Goal: Book appointment/travel/reservation

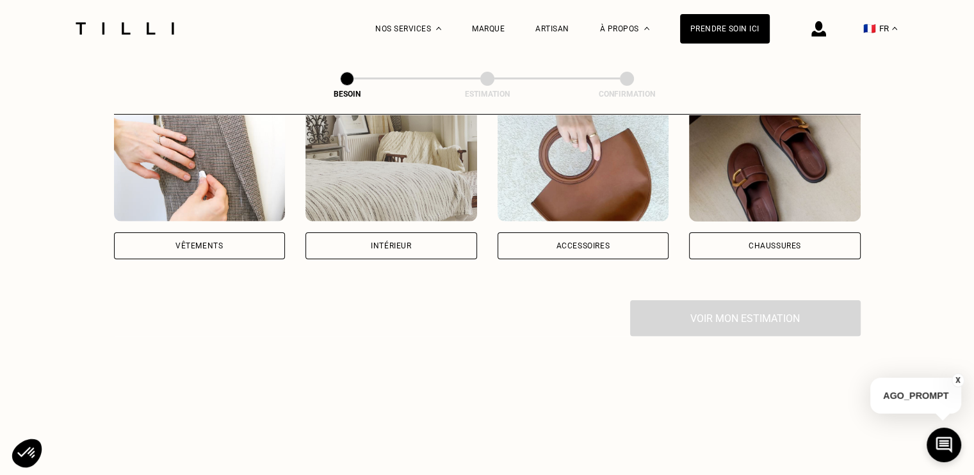
scroll to position [320, 0]
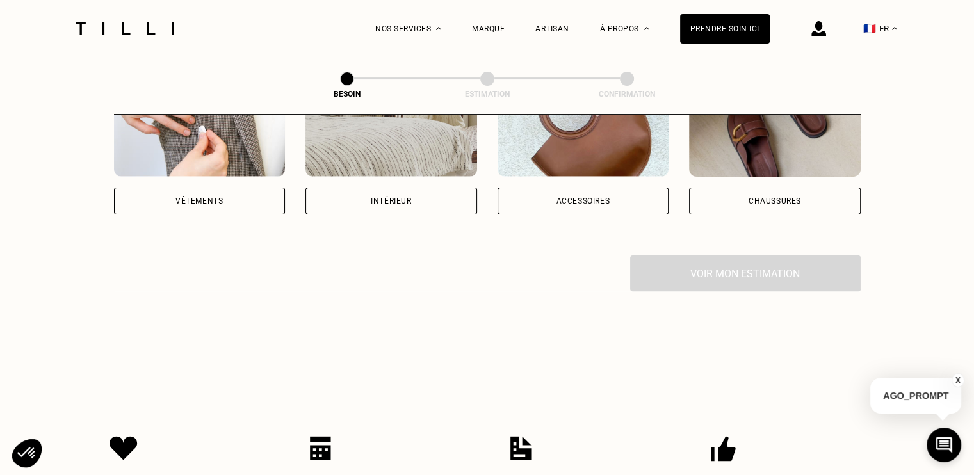
click at [251, 188] on div "Vêtements" at bounding box center [200, 201] width 172 height 27
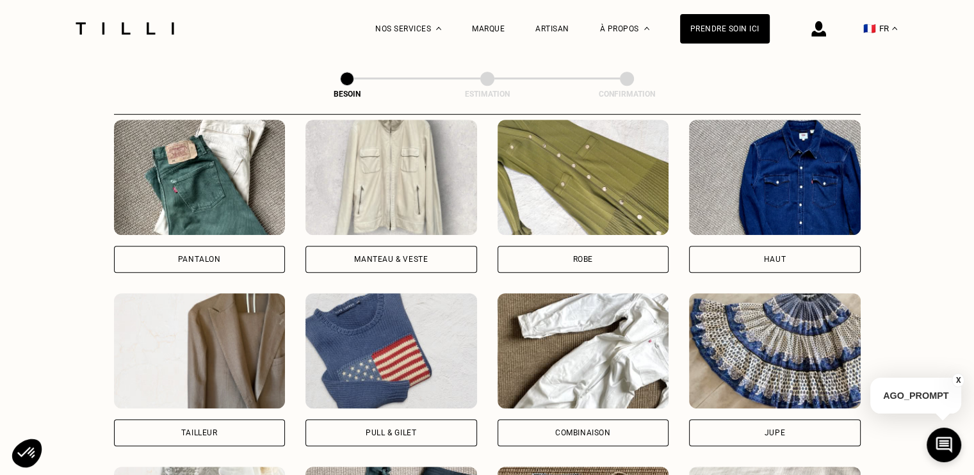
scroll to position [546, 0]
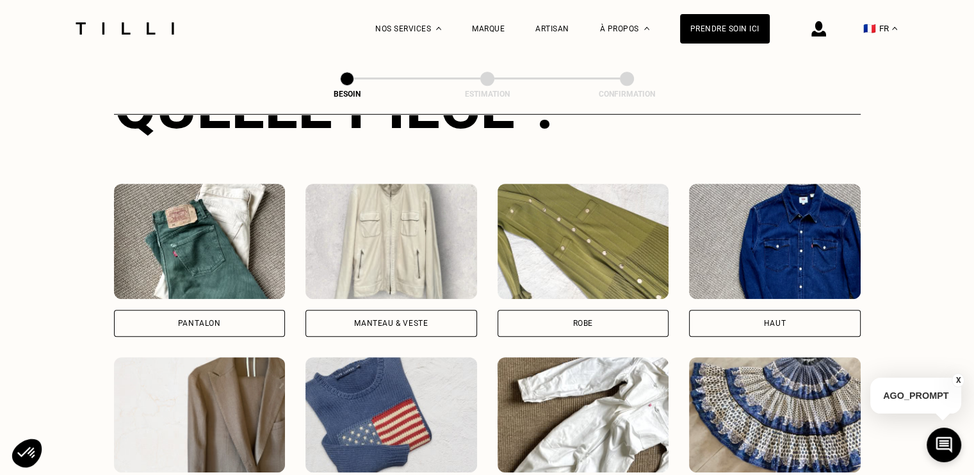
click at [250, 310] on div "Pantalon" at bounding box center [200, 323] width 172 height 27
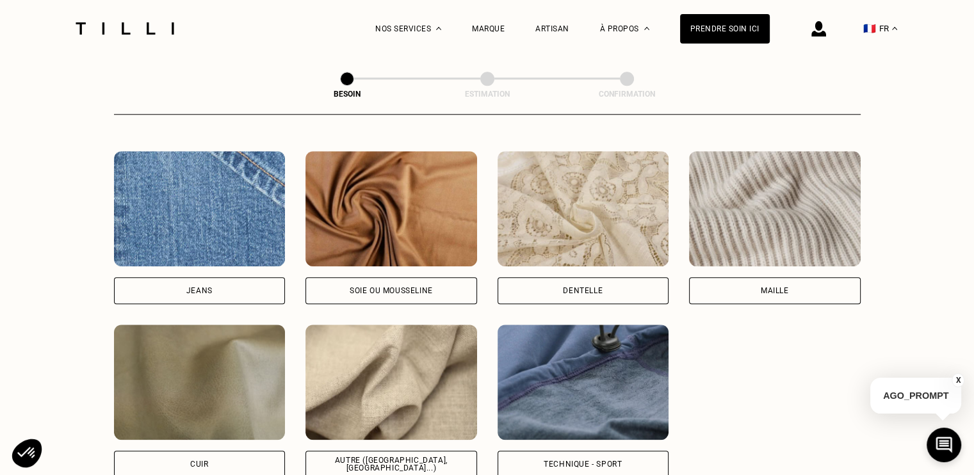
scroll to position [1370, 0]
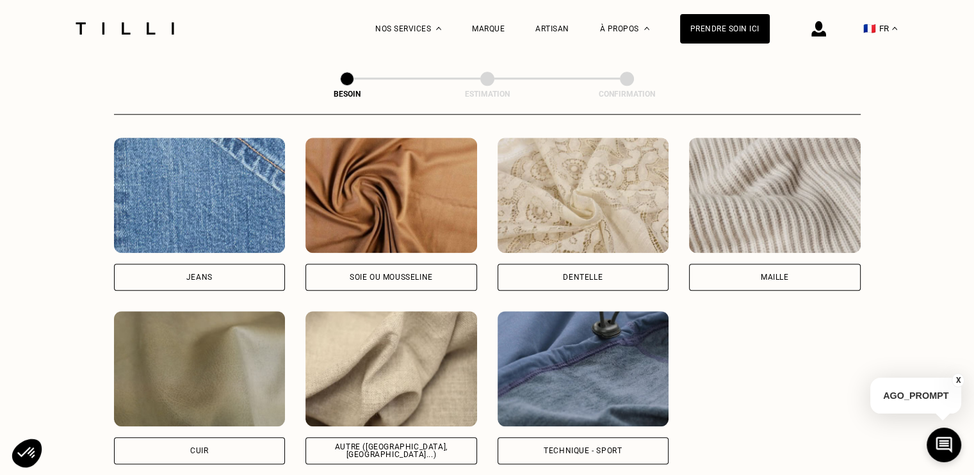
click at [602, 447] on div "Technique - Sport" at bounding box center [583, 451] width 78 height 8
select select "FR"
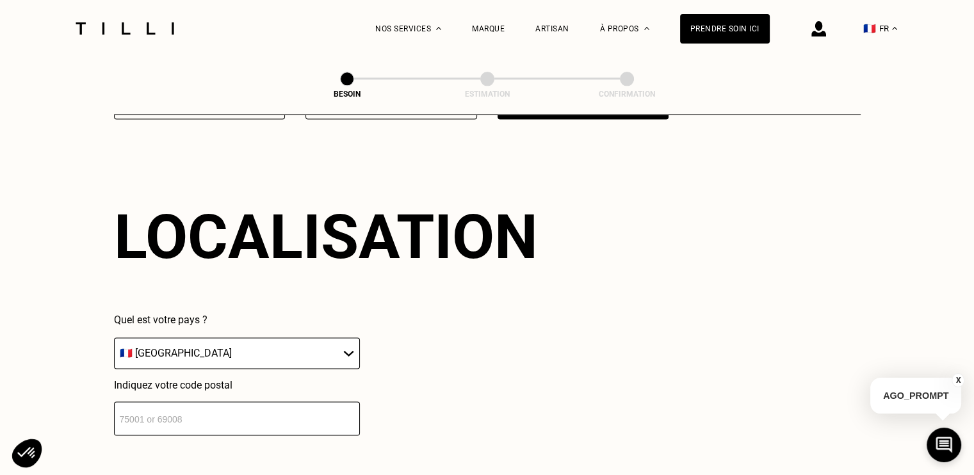
scroll to position [1721, 0]
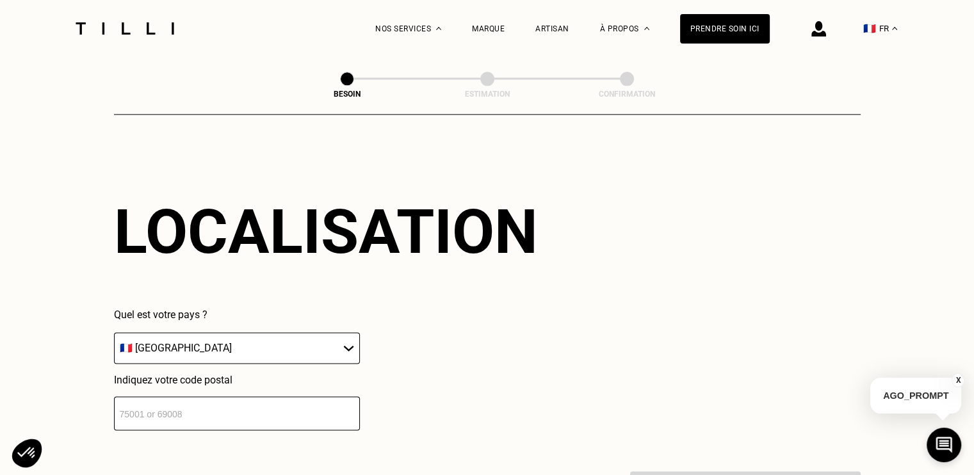
click at [341, 343] on select "🇩🇪 [GEOGRAPHIC_DATA] 🇦🇹 [GEOGRAPHIC_DATA] 🇧🇪 [GEOGRAPHIC_DATA] 🇧🇬 Bulgarie 🇨🇾 C…" at bounding box center [237, 348] width 246 height 31
drag, startPoint x: 447, startPoint y: 345, endPoint x: 441, endPoint y: 348, distance: 6.9
click at [447, 345] on div "Quel est votre pays ? 🇩🇪 [GEOGRAPHIC_DATA] 🇦🇹 [GEOGRAPHIC_DATA] 🇧🇪 [GEOGRAPHIC_…" at bounding box center [326, 370] width 424 height 122
click at [341, 404] on input "number" at bounding box center [237, 414] width 246 height 34
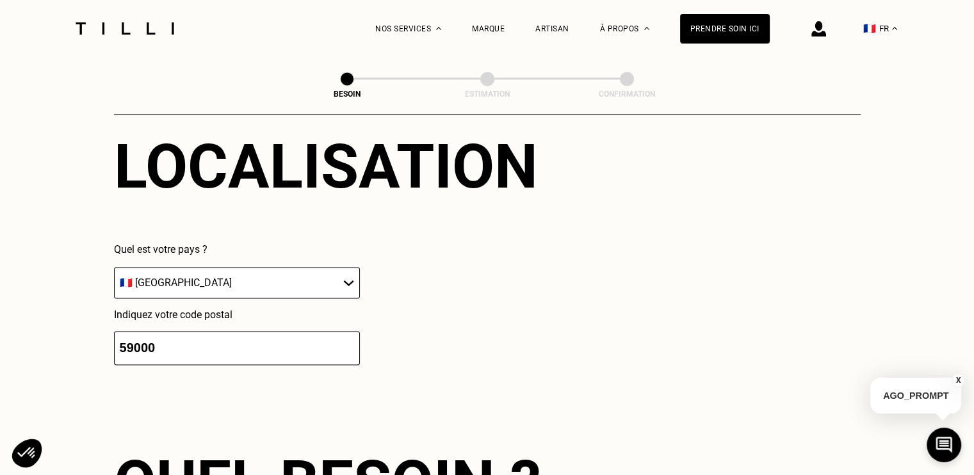
scroll to position [2040, 0]
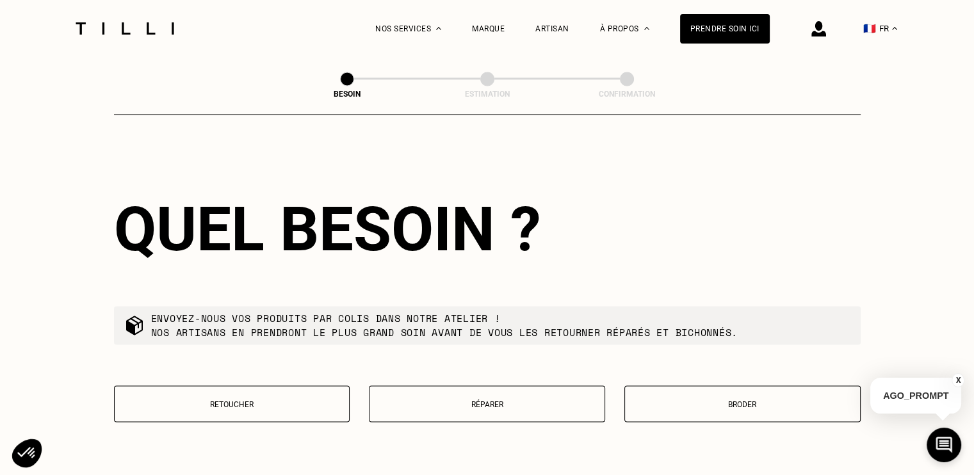
type input "59000"
click at [310, 400] on p "Retoucher" at bounding box center [232, 404] width 222 height 9
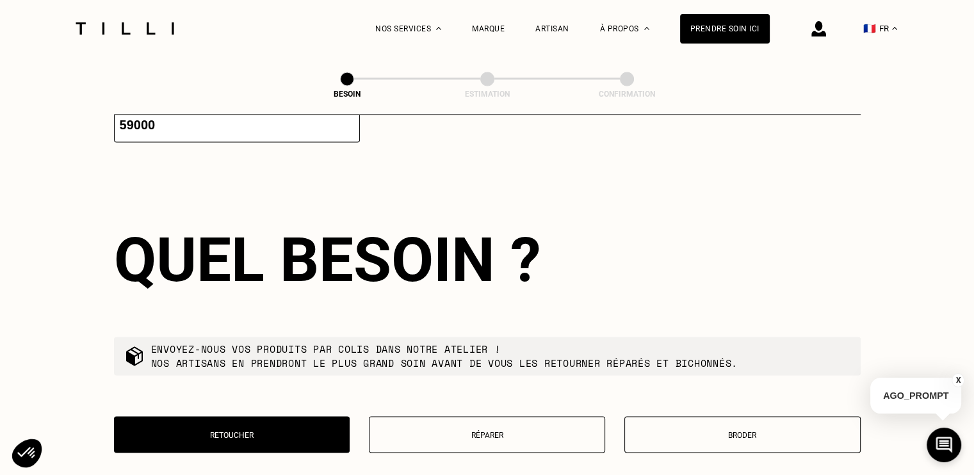
scroll to position [2176, 0]
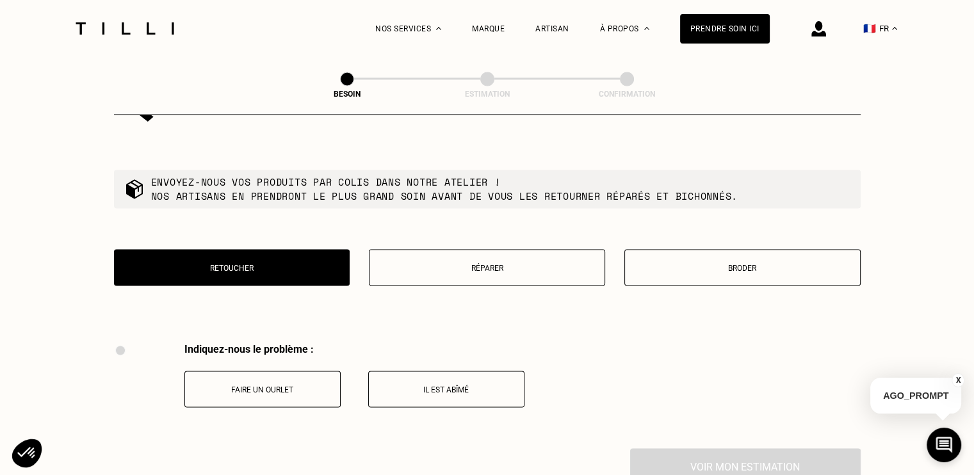
click at [259, 392] on button "Faire un ourlet" at bounding box center [263, 389] width 156 height 37
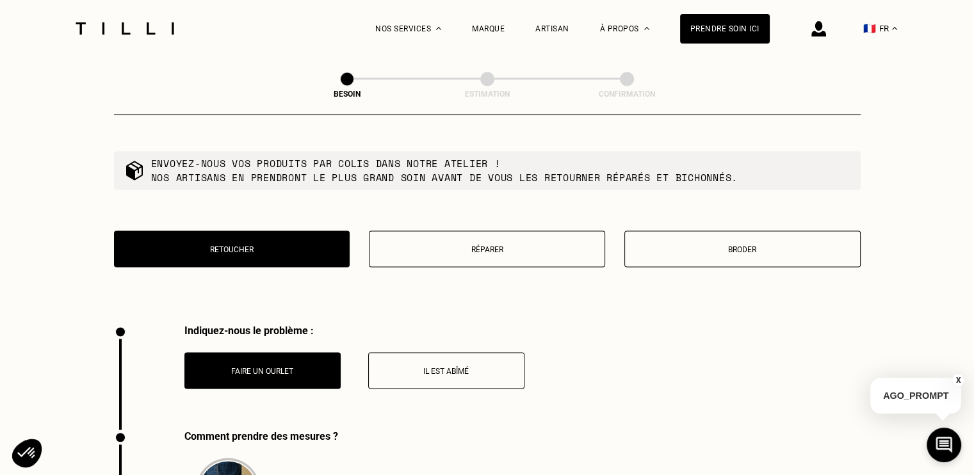
scroll to position [2178, 0]
